Goal: Find specific page/section: Find specific page/section

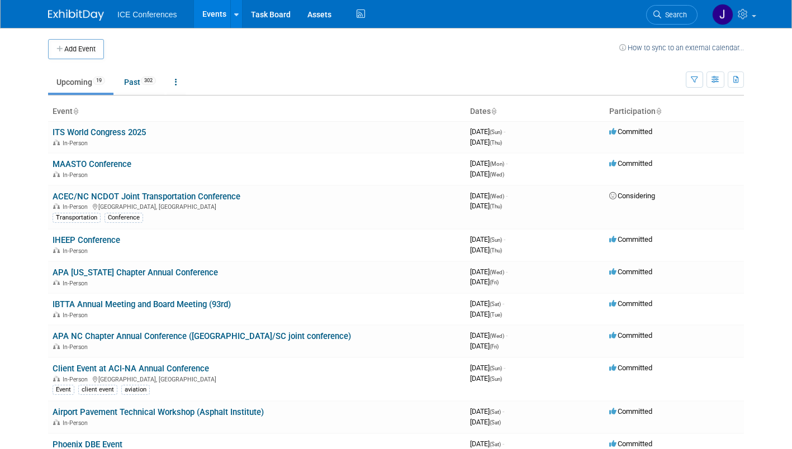
click at [419, 69] on td "Upcoming 19 Past 302 All Events 321 Past and Upcoming Grouped Annually Events g…" at bounding box center [367, 77] width 638 height 36
click at [299, 7] on link "Assets" at bounding box center [319, 14] width 41 height 28
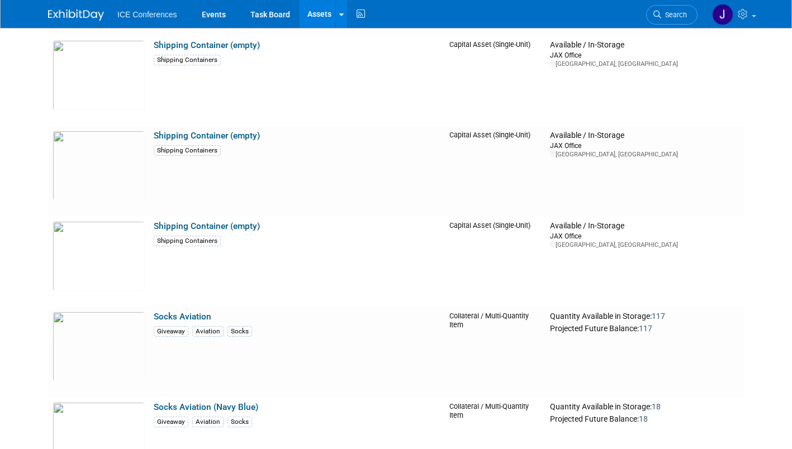
scroll to position [4877, 0]
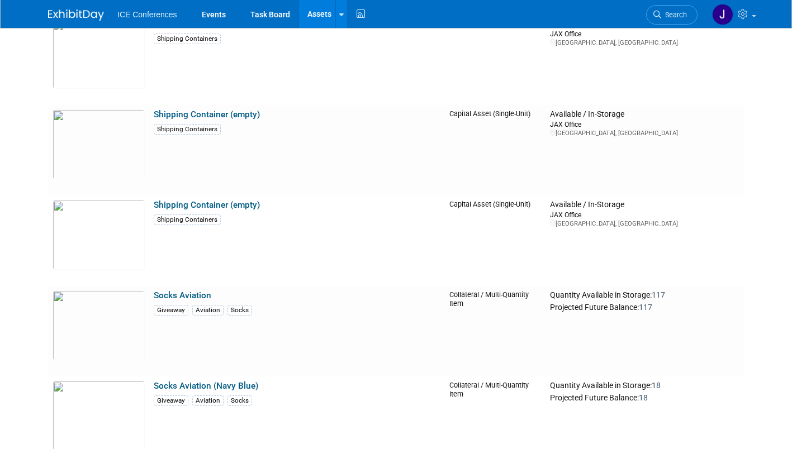
click at [694, 17] on link "Search" at bounding box center [671, 15] width 51 height 20
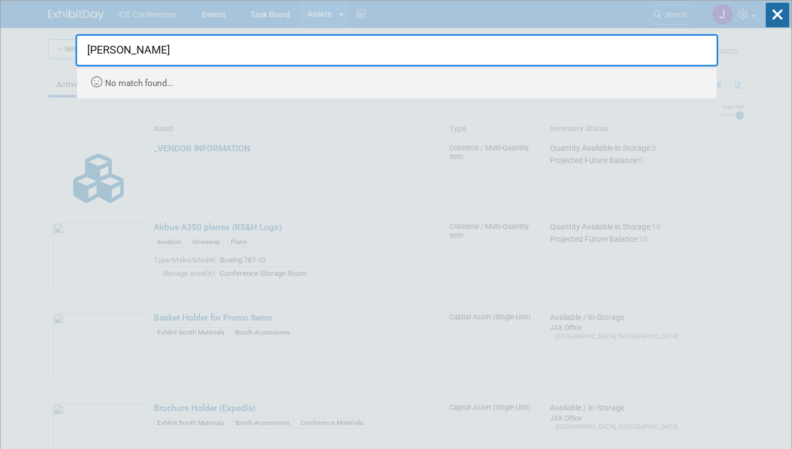
type input "wright"
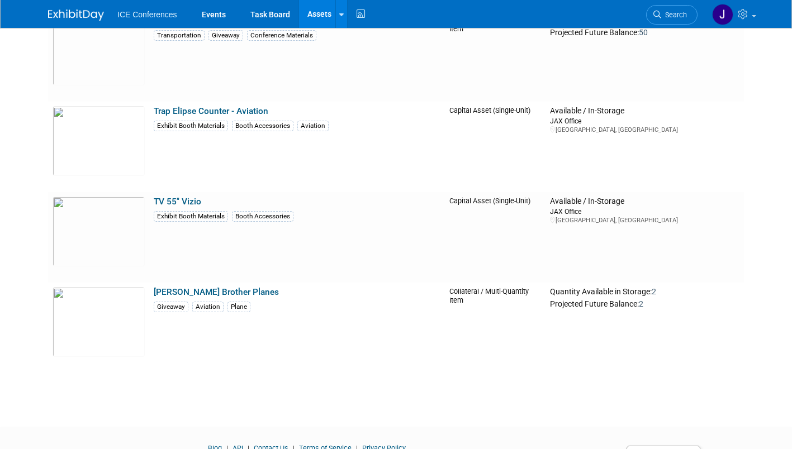
scroll to position [5983, 0]
